Goal: Information Seeking & Learning: Compare options

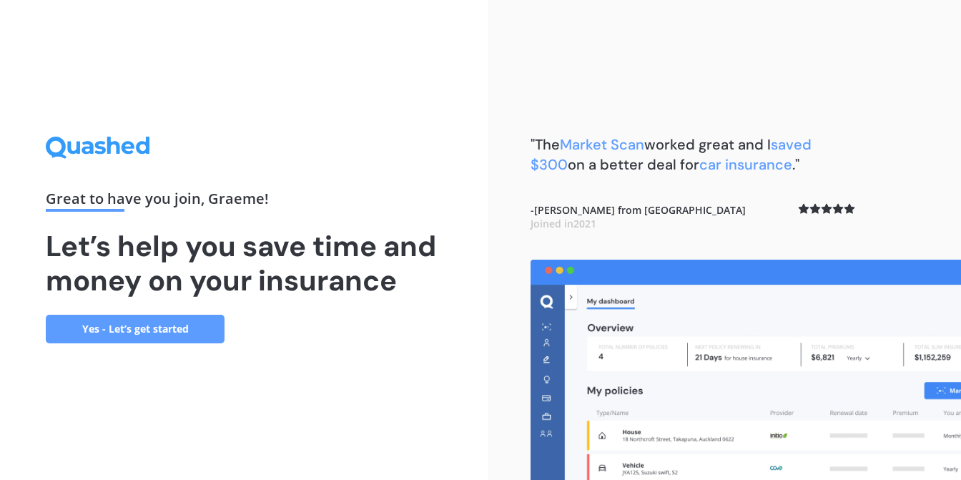
click at [161, 320] on link "Yes - Let’s get started" at bounding box center [135, 329] width 179 height 29
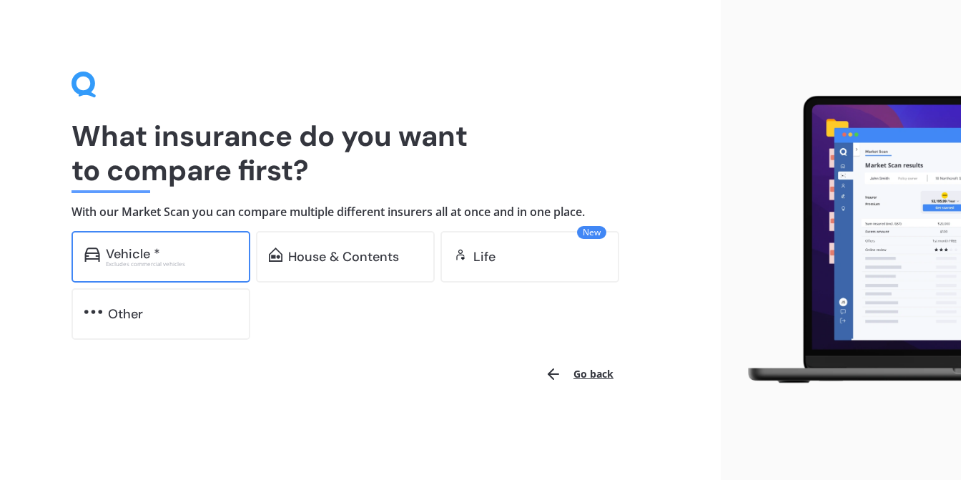
click at [143, 255] on div "Vehicle *" at bounding box center [133, 254] width 54 height 14
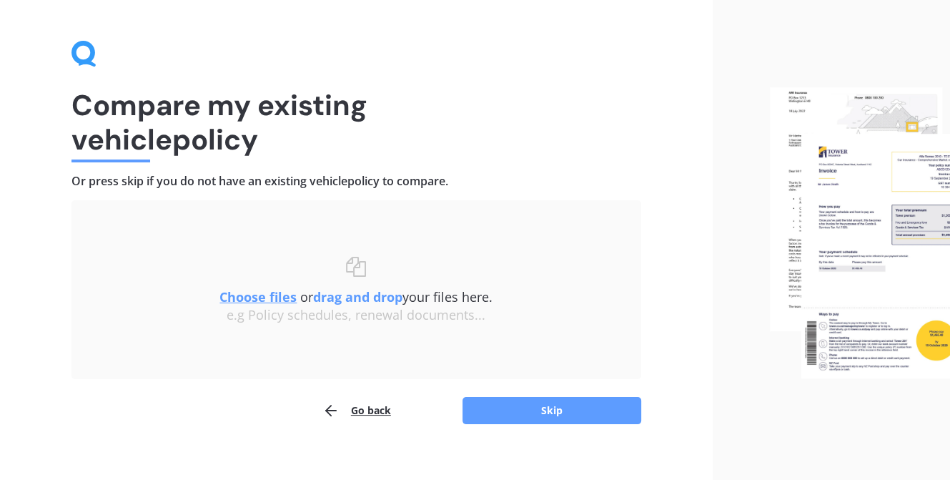
scroll to position [46, 0]
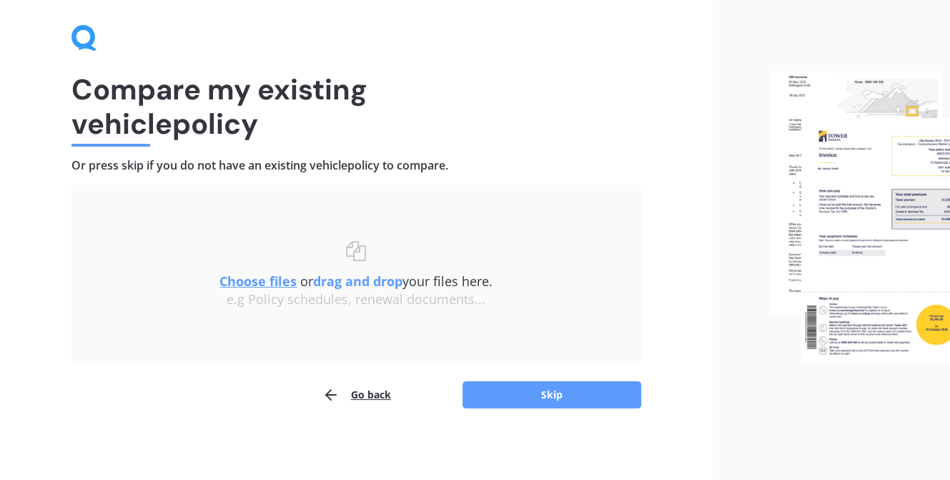
click at [879, 217] on img at bounding box center [860, 217] width 180 height 291
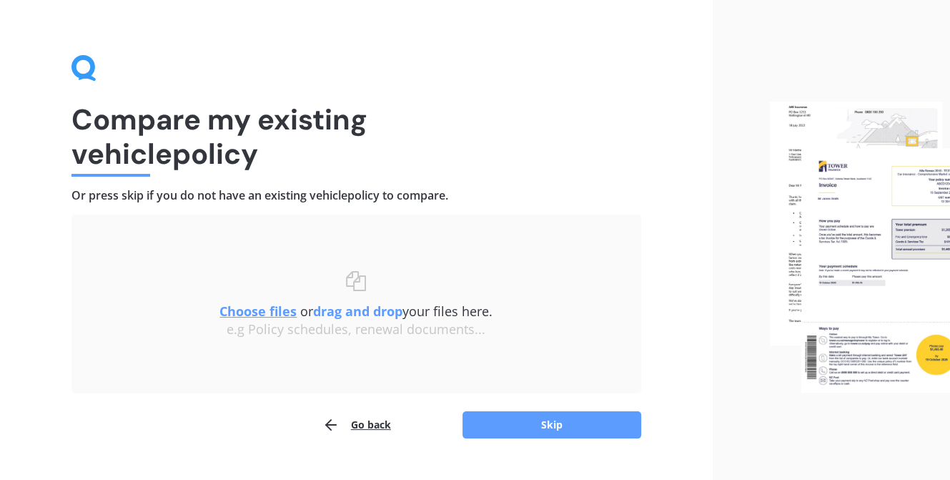
scroll to position [0, 0]
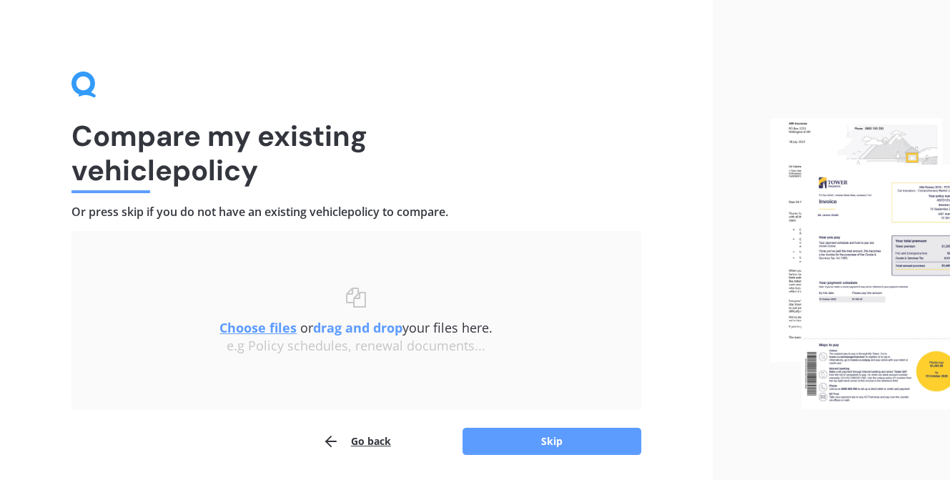
click at [915, 260] on img at bounding box center [860, 263] width 180 height 291
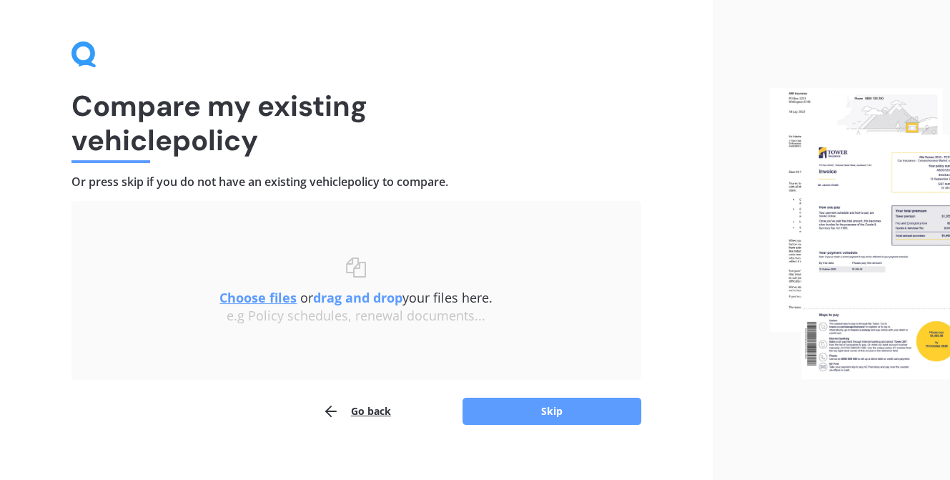
scroll to position [46, 0]
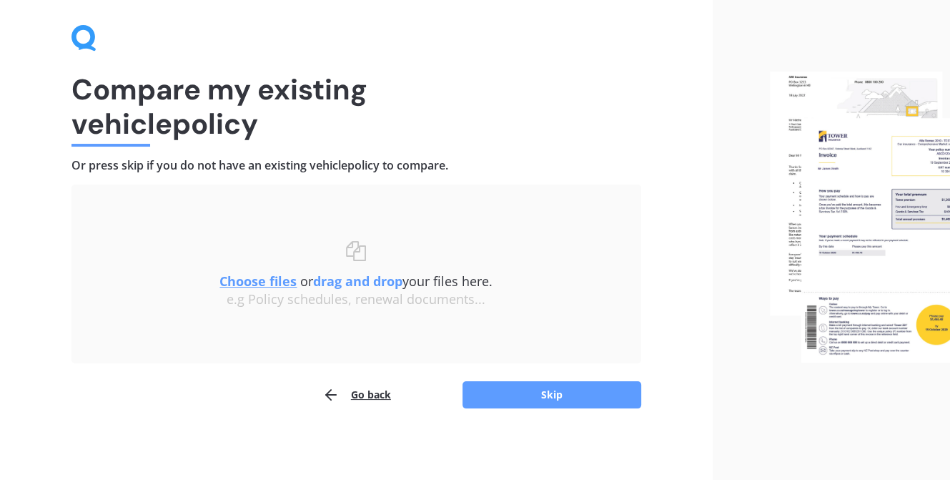
click at [263, 279] on u "Choose files" at bounding box center [258, 280] width 77 height 17
click at [260, 275] on u "Choose files" at bounding box center [258, 280] width 77 height 17
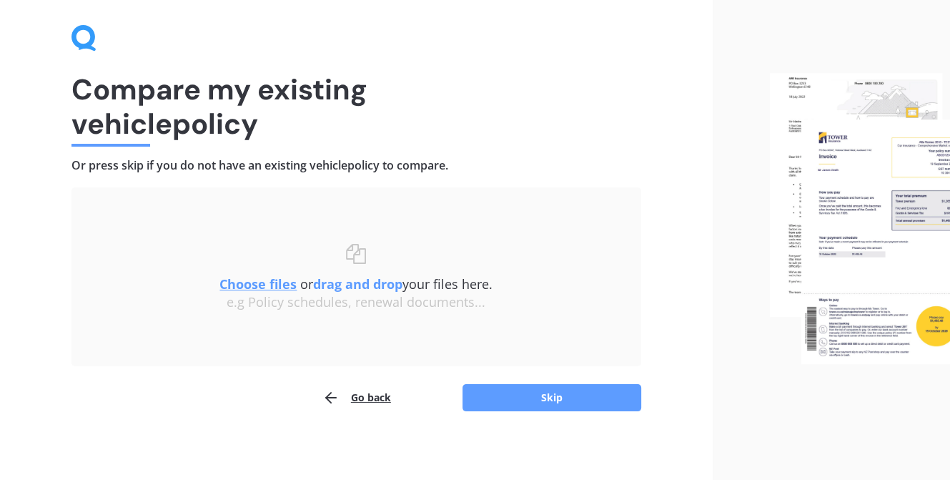
click at [260, 283] on u "Choose files" at bounding box center [258, 283] width 77 height 17
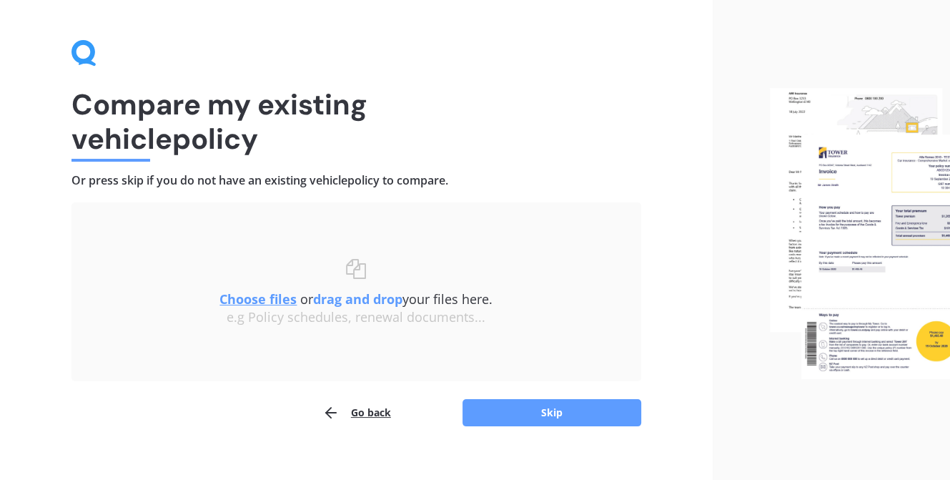
scroll to position [49, 0]
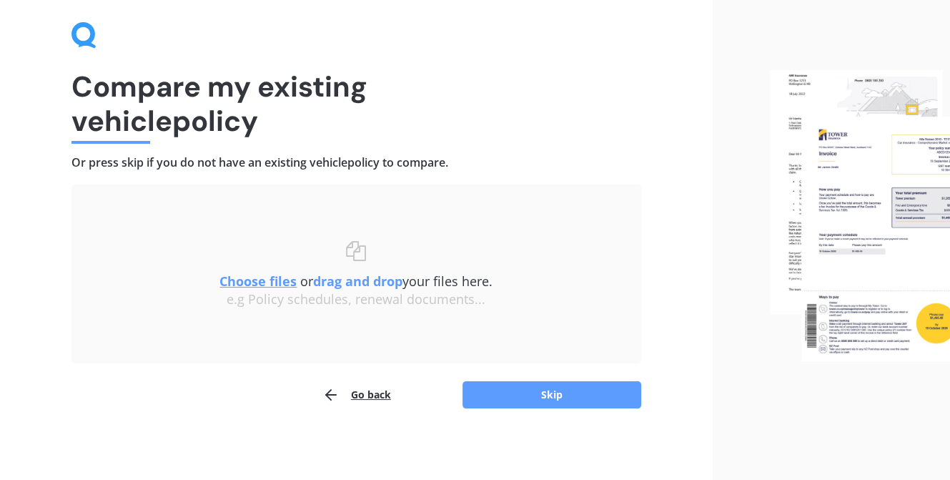
click at [271, 281] on u "Choose files" at bounding box center [258, 280] width 77 height 17
click at [544, 388] on button "Skip" at bounding box center [552, 394] width 179 height 27
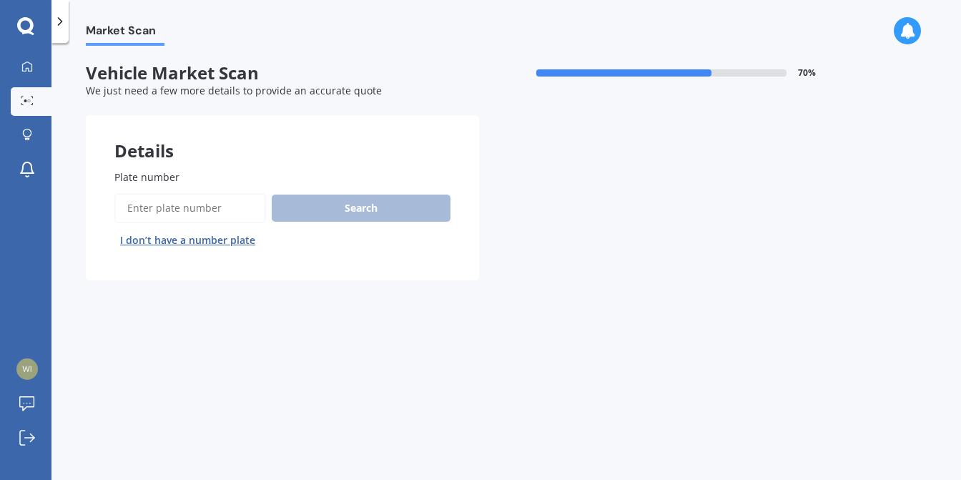
click at [194, 235] on button "I don’t have a number plate" at bounding box center [187, 240] width 147 height 23
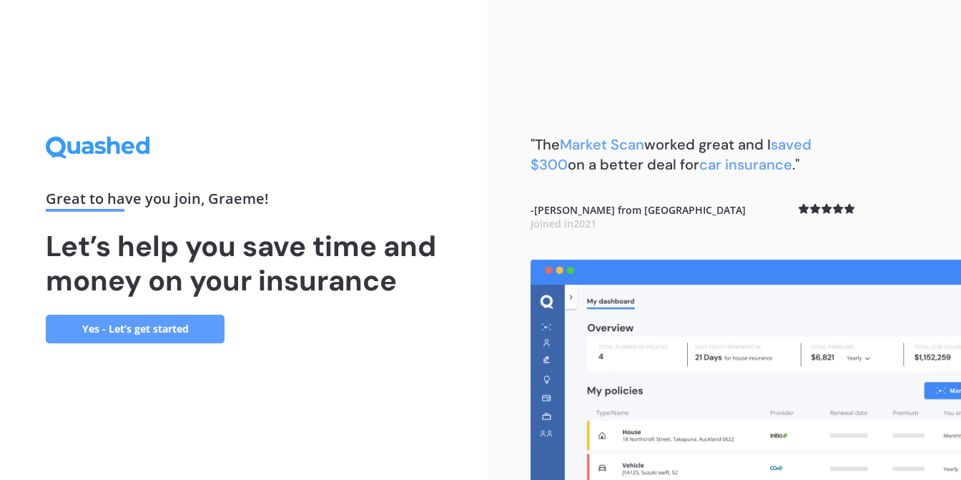
click at [164, 324] on link "Yes - Let’s get started" at bounding box center [135, 329] width 179 height 29
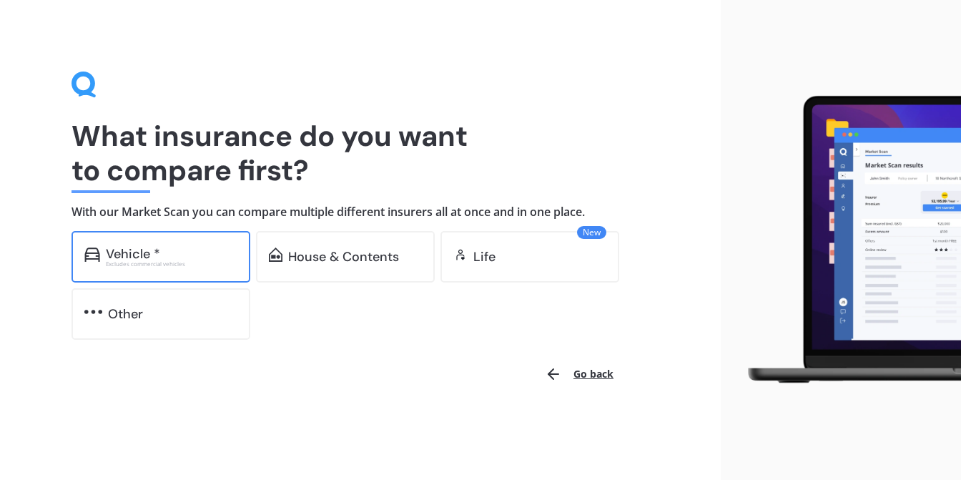
click at [183, 250] on div "Vehicle *" at bounding box center [172, 254] width 132 height 14
